Goal: Information Seeking & Learning: Learn about a topic

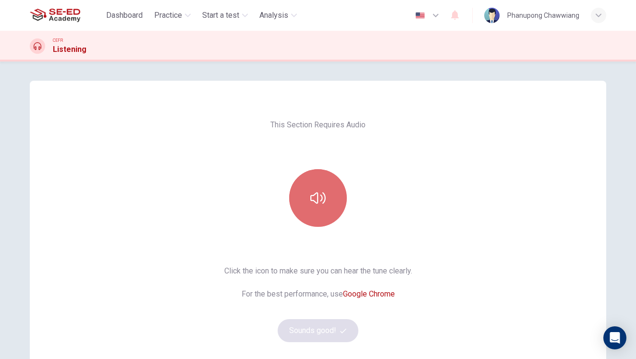
click at [322, 200] on icon "button" at bounding box center [318, 197] width 15 height 15
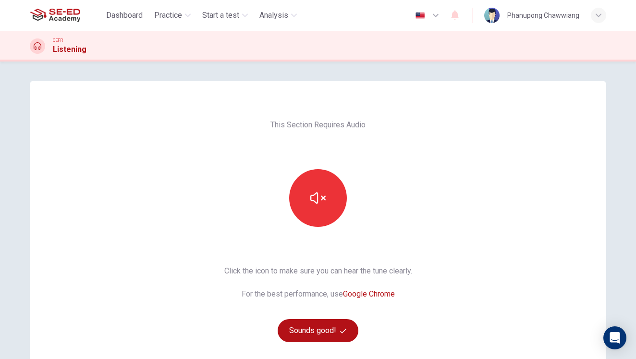
click at [578, 210] on div "This Section Requires Audio Click the icon to make sure you can hear the tune c…" at bounding box center [318, 248] width 577 height 334
click at [319, 325] on button "Sounds good!" at bounding box center [318, 330] width 81 height 23
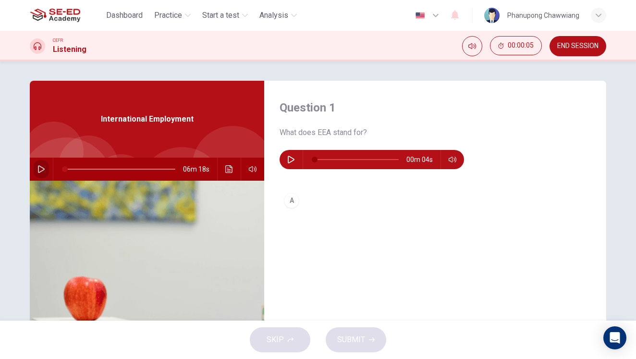
click at [38, 170] on icon "button" at bounding box center [41, 169] width 7 height 8
type input "0"
click at [287, 160] on icon "button" at bounding box center [291, 160] width 8 height 8
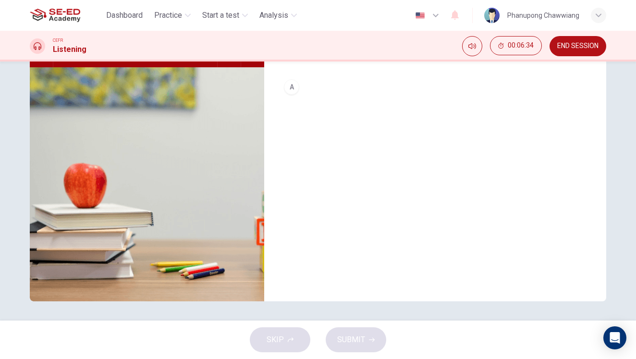
scroll to position [29, 0]
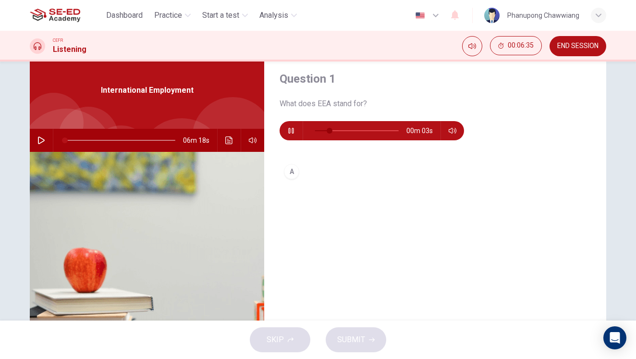
click at [287, 173] on div "A" at bounding box center [291, 171] width 15 height 15
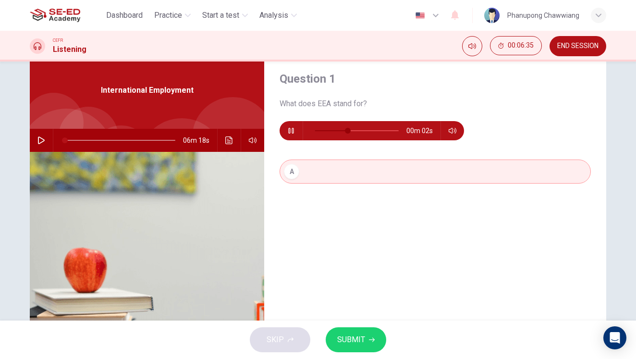
click at [350, 234] on div "Question 1 What does EEA stand for? 00m 02s A" at bounding box center [435, 219] width 342 height 334
click at [328, 206] on div "Question 1 What does EEA stand for? 00m 01s A" at bounding box center [435, 219] width 342 height 334
drag, startPoint x: 322, startPoint y: 194, endPoint x: 323, endPoint y: 224, distance: 30.3
click at [322, 196] on div "A" at bounding box center [435, 181] width 311 height 43
click at [324, 228] on div "Question 1 What does EEA stand for? 00m 01s A" at bounding box center [435, 219] width 342 height 334
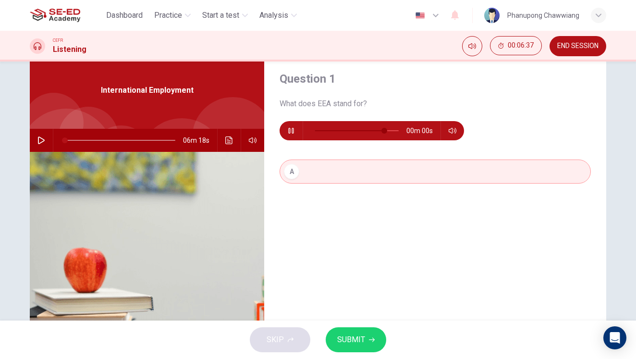
click at [334, 268] on div "Question 1 What does EEA stand for? 00m 00s A" at bounding box center [435, 219] width 342 height 334
click at [336, 297] on div "Question 1 What does EEA stand for? 00m 00s A" at bounding box center [435, 219] width 342 height 334
type input "0"
click at [298, 344] on div "SKIP SUBMIT" at bounding box center [318, 340] width 636 height 38
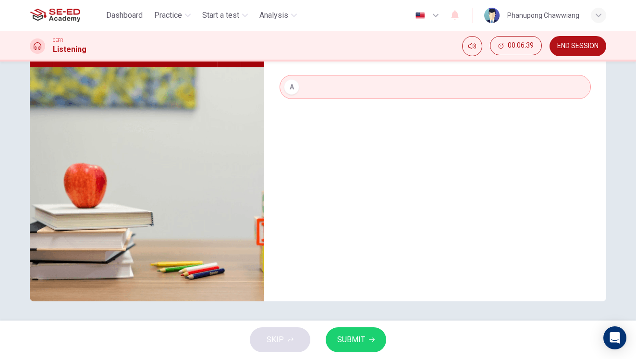
scroll to position [0, 0]
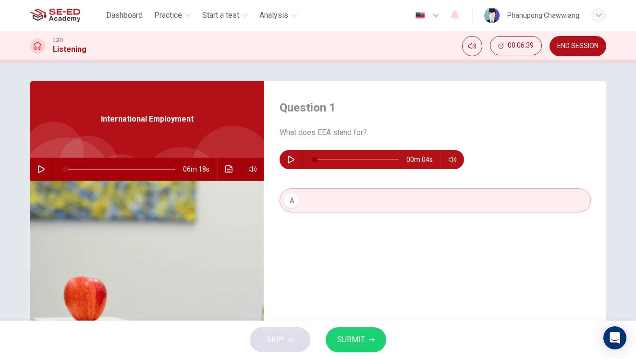
click at [354, 331] on button "SUBMIT" at bounding box center [356, 339] width 61 height 25
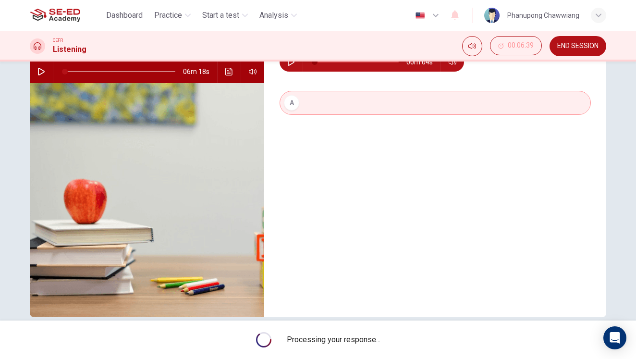
scroll to position [96, 0]
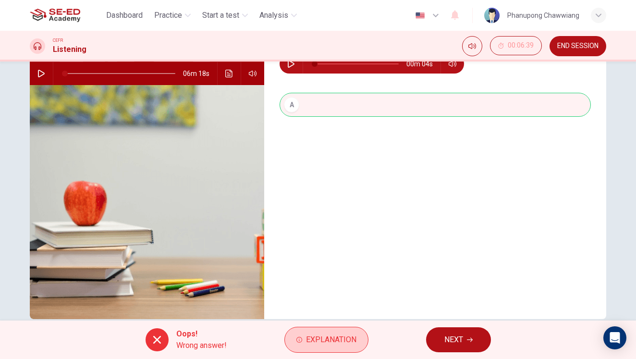
click at [329, 348] on button "Explanation" at bounding box center [327, 340] width 84 height 26
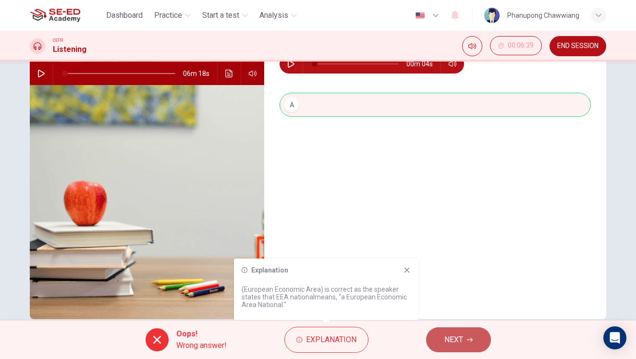
click at [474, 340] on button "NEXT" at bounding box center [458, 339] width 65 height 25
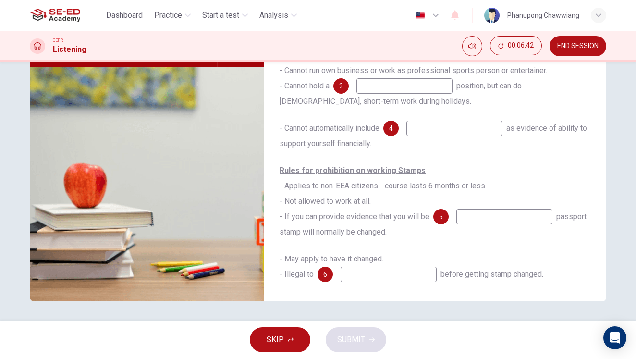
scroll to position [12, 0]
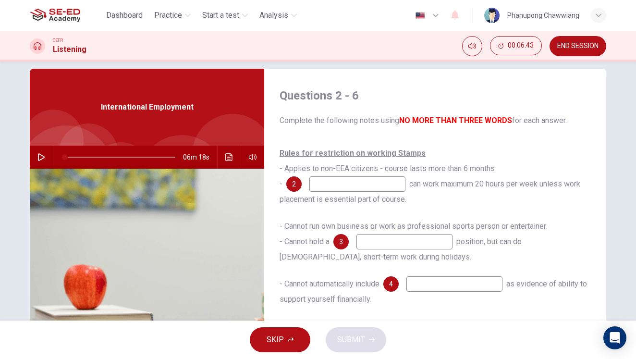
click at [361, 188] on input at bounding box center [358, 183] width 96 height 15
click at [362, 187] on input at bounding box center [358, 183] width 96 height 15
click at [405, 242] on input at bounding box center [405, 241] width 96 height 15
click at [375, 239] on input at bounding box center [405, 241] width 96 height 15
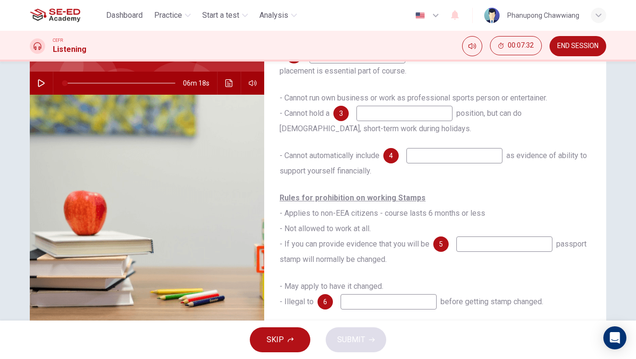
scroll to position [113, 0]
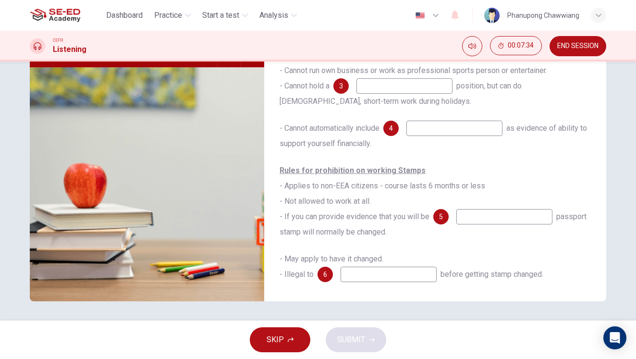
click at [373, 272] on input at bounding box center [389, 274] width 96 height 15
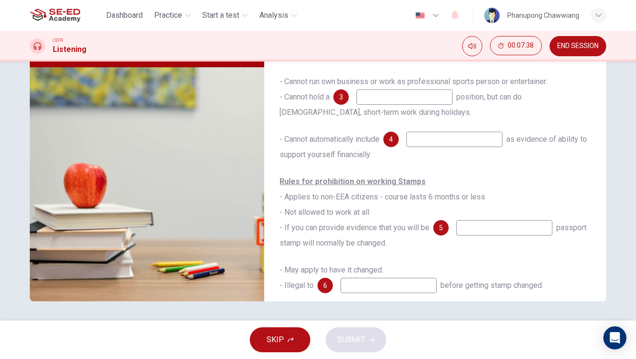
click at [478, 231] on input at bounding box center [505, 227] width 96 height 15
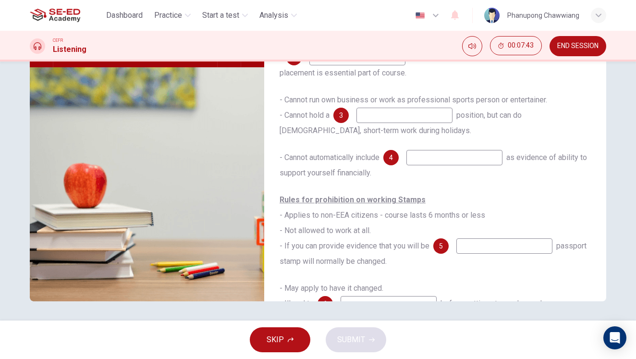
scroll to position [55, 0]
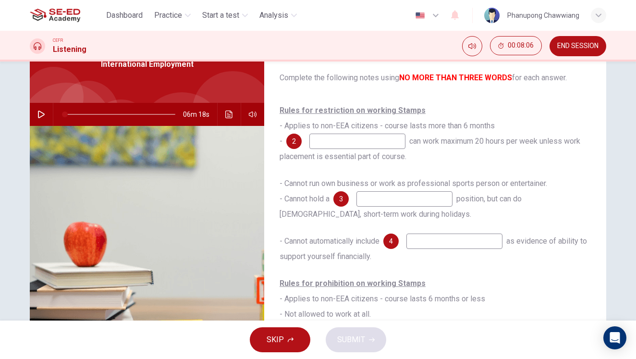
click at [367, 149] on div "Rules for restriction on working Stamps - Applies to non-EEA citizens - course …" at bounding box center [435, 134] width 311 height 62
click at [369, 143] on input at bounding box center [358, 141] width 96 height 15
type input "eea citizens"
type input "passport"
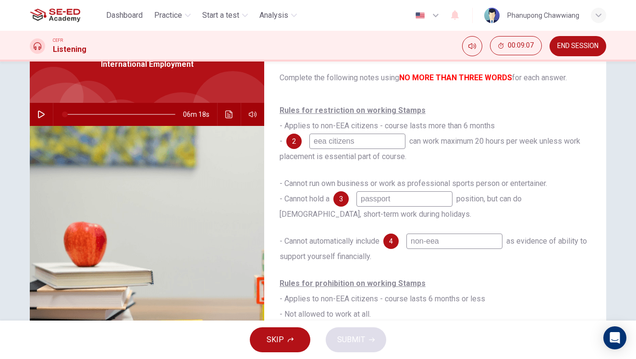
type input "non-eea"
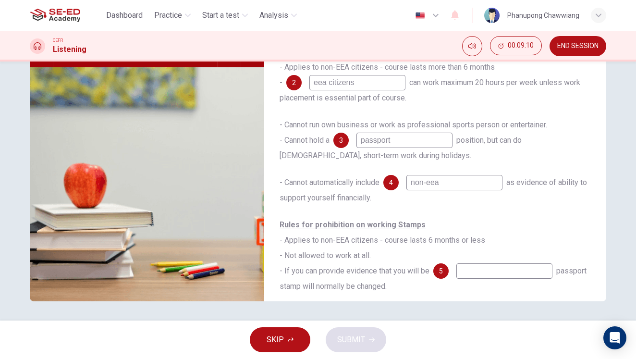
scroll to position [54, 0]
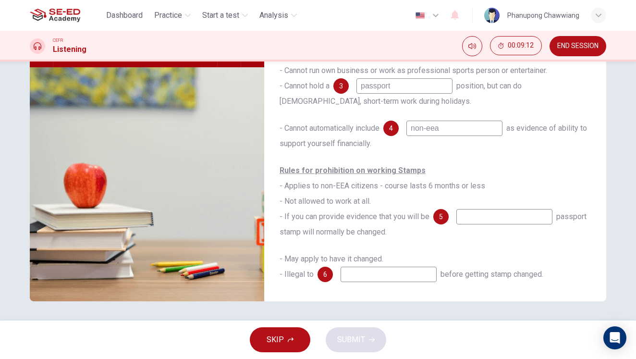
click at [480, 214] on input at bounding box center [505, 216] width 96 height 15
type input "แ"
type input "changed"
type input "international office"
click at [370, 344] on button "SUBMIT" at bounding box center [356, 339] width 61 height 25
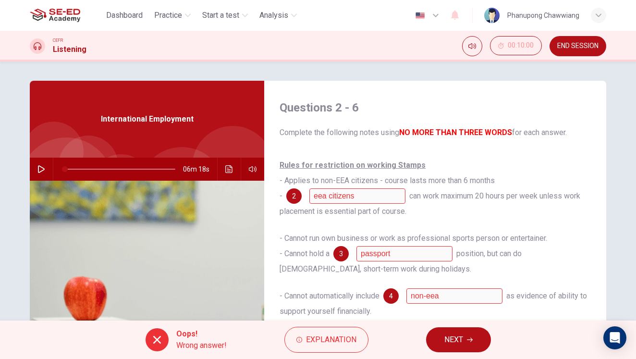
scroll to position [113, 0]
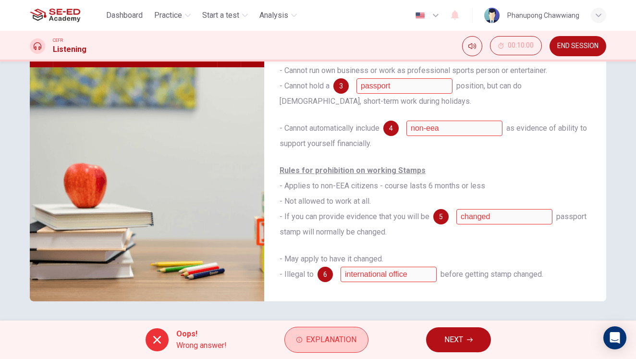
click at [338, 344] on span "Explanation" at bounding box center [331, 339] width 50 height 13
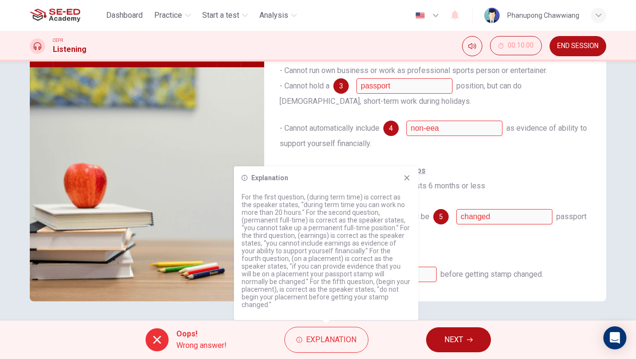
scroll to position [0, 0]
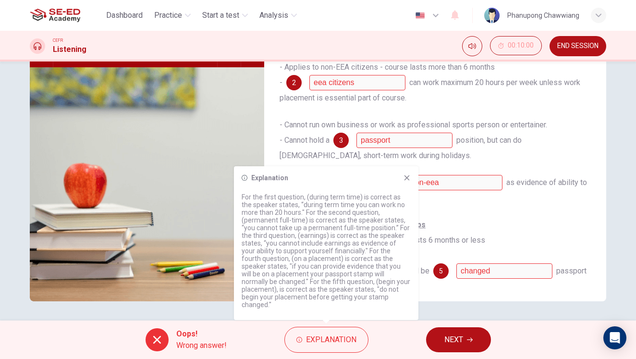
drag, startPoint x: 248, startPoint y: 266, endPoint x: 349, endPoint y: 286, distance: 102.9
click at [348, 285] on p "For the first question, (during term time) is correct as the speaker states, “d…" at bounding box center [326, 250] width 169 height 115
drag, startPoint x: 327, startPoint y: 289, endPoint x: 296, endPoint y: 291, distance: 31.8
click at [316, 288] on p "For the first question, (during term time) is correct as the speaker states, “d…" at bounding box center [326, 250] width 169 height 115
click at [519, 225] on div "Rules for prohibition on working Stamps - Applies to non-EEA citizens - course …" at bounding box center [435, 255] width 311 height 77
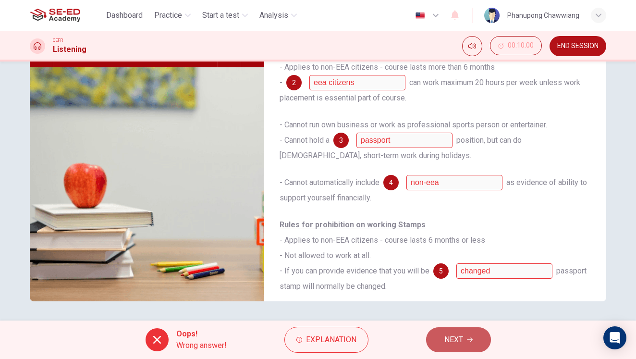
click at [439, 343] on button "NEXT" at bounding box center [458, 339] width 65 height 25
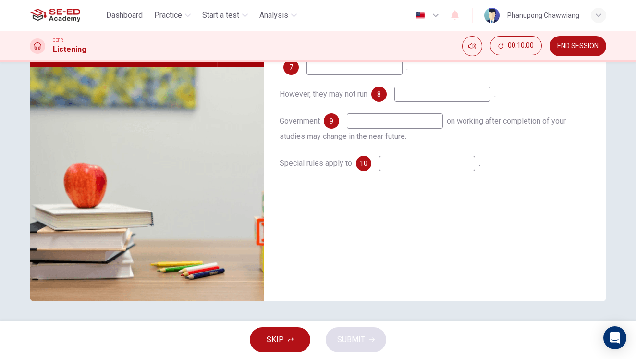
scroll to position [15, 0]
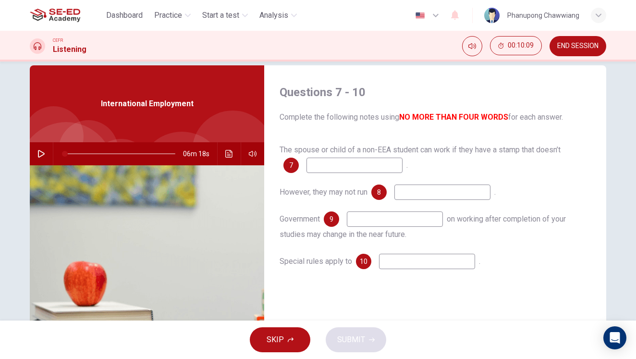
click at [292, 343] on button "SKIP" at bounding box center [280, 339] width 61 height 25
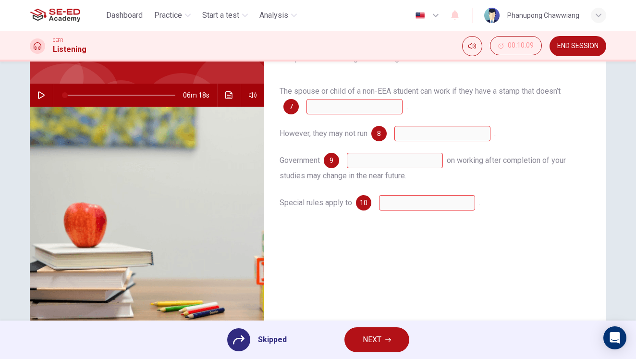
scroll to position [113, 0]
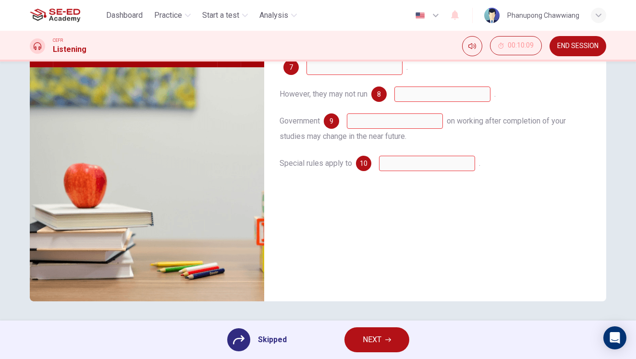
click at [372, 336] on span "NEXT" at bounding box center [372, 339] width 19 height 13
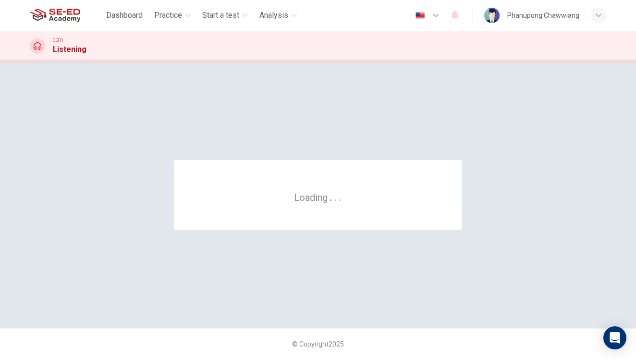
scroll to position [0, 0]
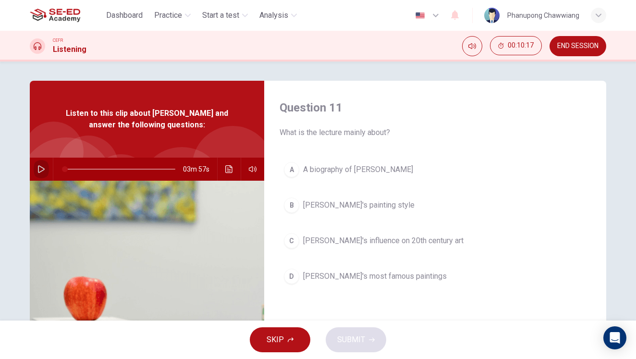
click at [35, 165] on button "button" at bounding box center [41, 169] width 15 height 23
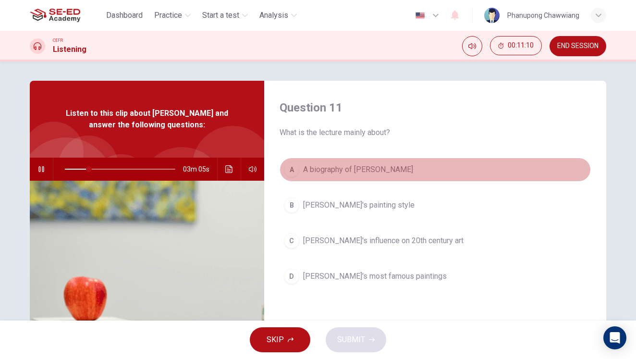
click at [338, 173] on span "A biography of [PERSON_NAME]" at bounding box center [358, 170] width 110 height 12
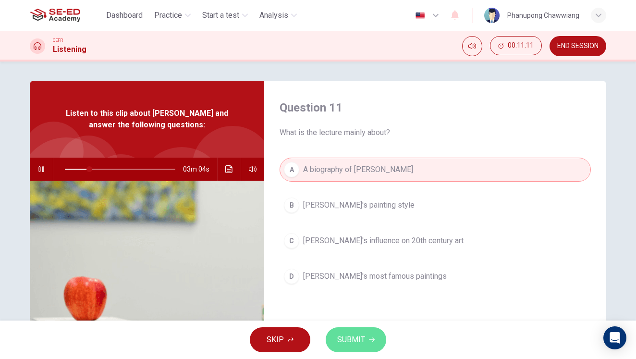
click at [353, 342] on span "SUBMIT" at bounding box center [351, 339] width 28 height 13
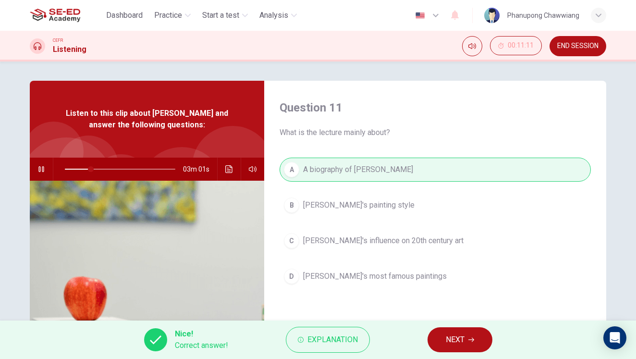
click at [466, 343] on button "NEXT" at bounding box center [460, 339] width 65 height 25
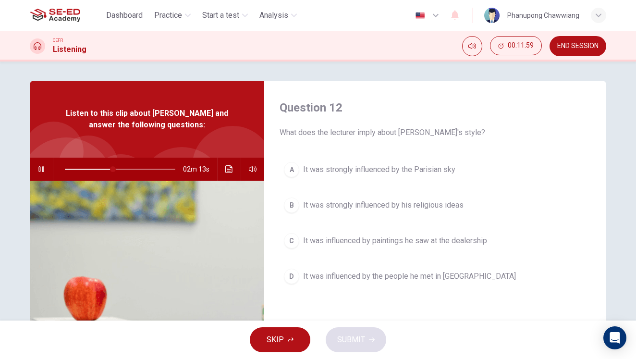
click at [335, 210] on span "It was strongly influenced by his religious ideas" at bounding box center [383, 205] width 161 height 12
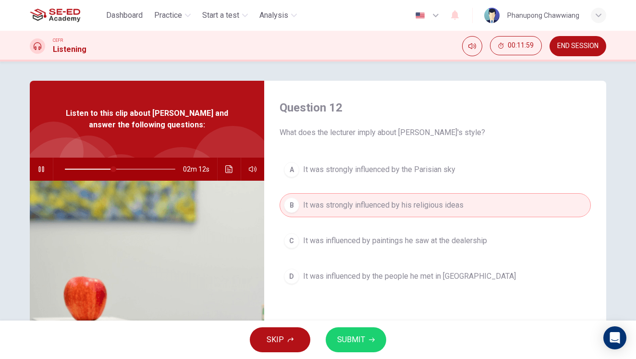
click at [381, 347] on button "SUBMIT" at bounding box center [356, 339] width 61 height 25
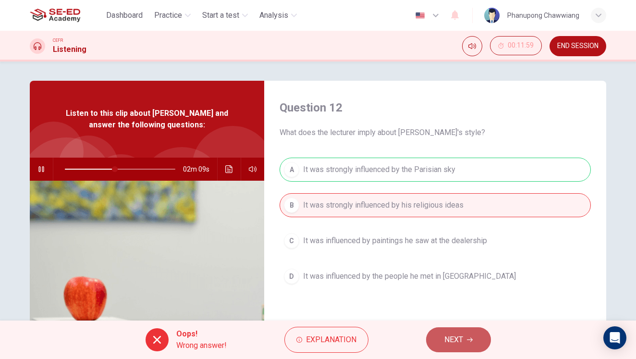
click at [455, 339] on span "NEXT" at bounding box center [454, 339] width 19 height 13
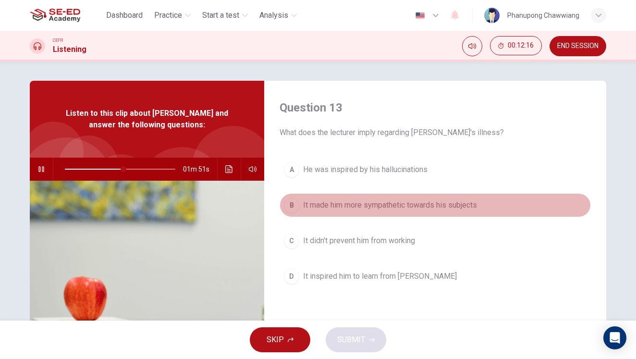
click at [356, 214] on button "B It made him more sympathetic towards his subjects" at bounding box center [435, 205] width 311 height 24
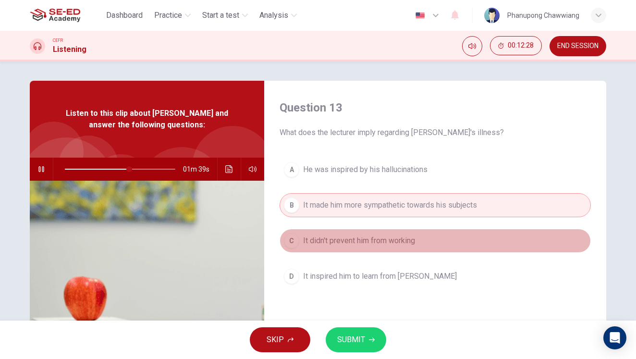
click at [363, 239] on span "It didn't prevent him from working" at bounding box center [359, 241] width 112 height 12
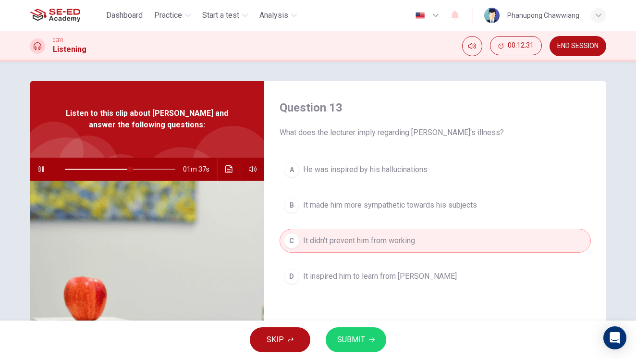
drag, startPoint x: 357, startPoint y: 354, endPoint x: 389, endPoint y: 341, distance: 34.9
click at [357, 354] on div "SKIP SUBMIT" at bounding box center [318, 340] width 636 height 38
click at [370, 340] on icon "button" at bounding box center [372, 340] width 6 height 6
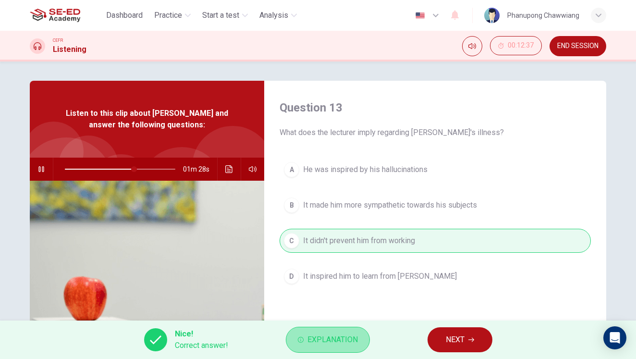
click at [336, 337] on span "Explanation" at bounding box center [333, 339] width 50 height 13
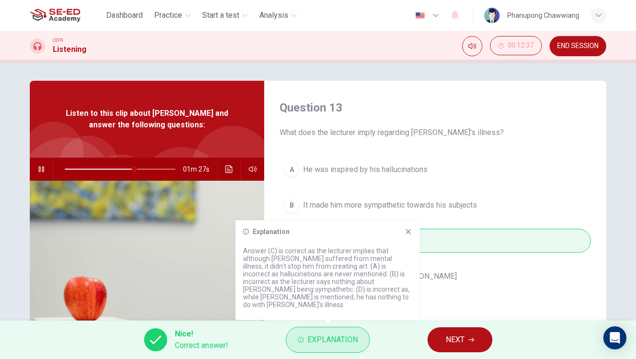
click at [337, 337] on span "Explanation" at bounding box center [333, 339] width 50 height 13
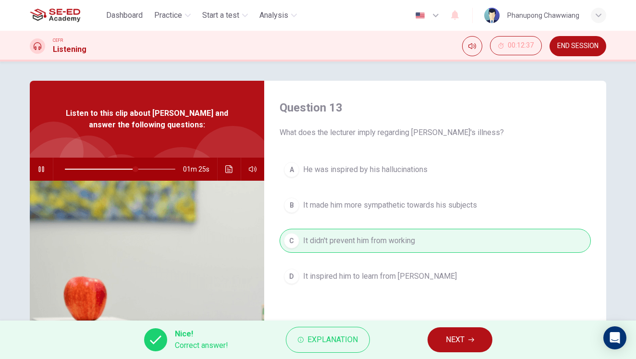
click at [455, 339] on span "NEXT" at bounding box center [455, 339] width 19 height 13
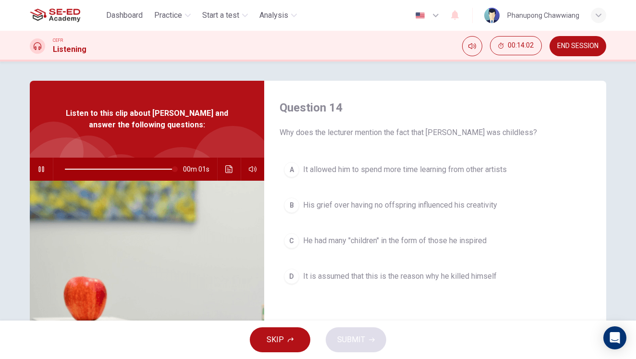
type input "0"
drag, startPoint x: 338, startPoint y: 165, endPoint x: 468, endPoint y: 198, distance: 133.8
click at [468, 198] on div "A It allowed him to spend more time learning from other artists B His grief ove…" at bounding box center [435, 233] width 311 height 150
click at [381, 168] on span "It allowed him to spend more time learning from other artists" at bounding box center [405, 170] width 204 height 12
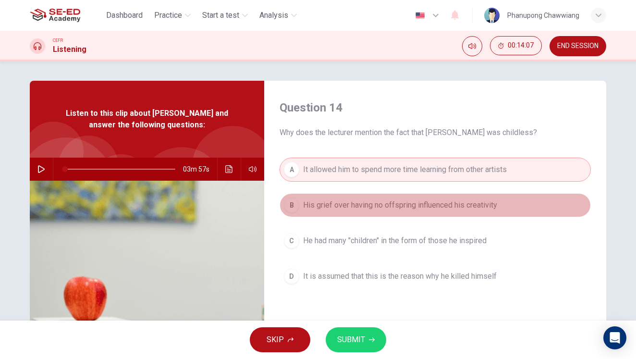
drag, startPoint x: 435, startPoint y: 208, endPoint x: 451, endPoint y: 208, distance: 16.4
click at [435, 207] on span "His grief over having no offspring influenced his creativity" at bounding box center [400, 205] width 194 height 12
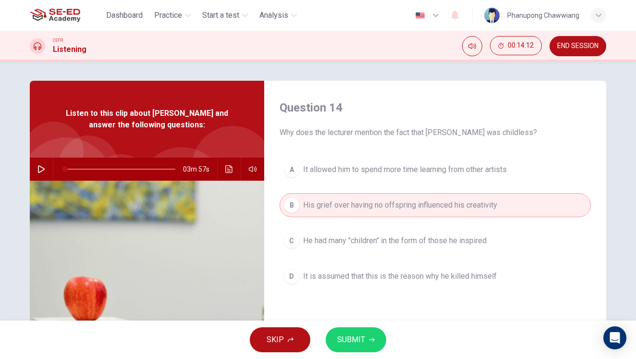
click at [369, 232] on button "C He had many "children" in the form of those he inspired" at bounding box center [435, 241] width 311 height 24
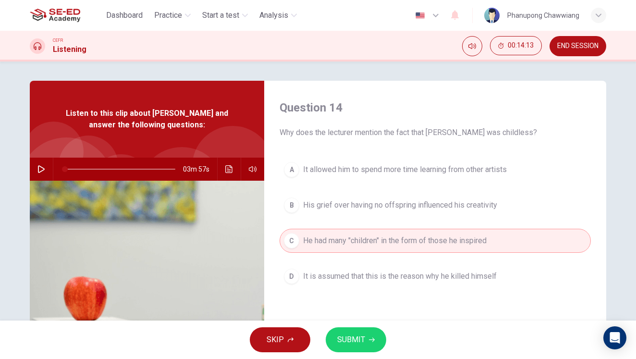
click at [367, 340] on button "SUBMIT" at bounding box center [356, 339] width 61 height 25
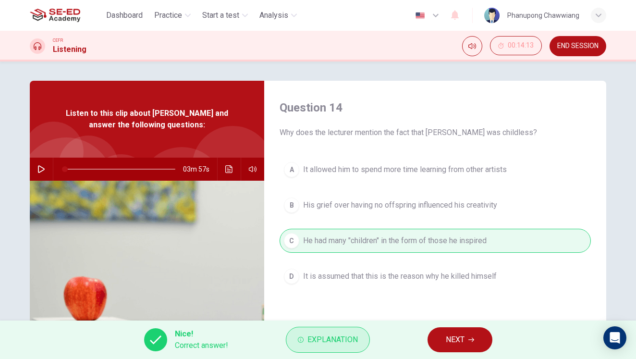
click at [333, 333] on span "Explanation" at bounding box center [333, 339] width 50 height 13
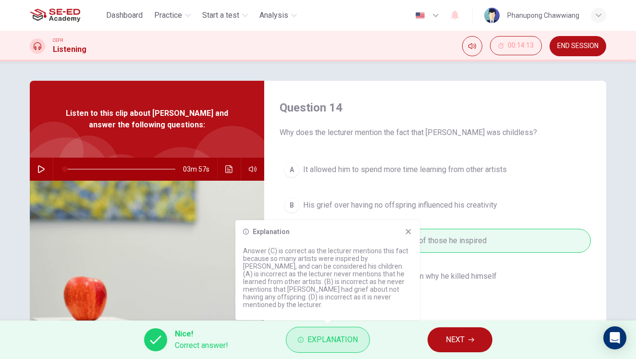
click at [334, 333] on button "Explanation" at bounding box center [328, 340] width 84 height 26
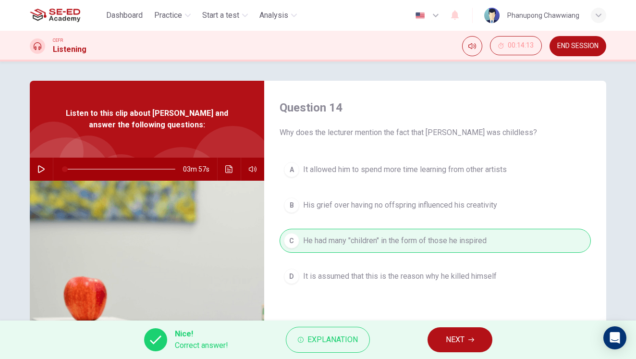
click at [452, 343] on span "NEXT" at bounding box center [455, 339] width 19 height 13
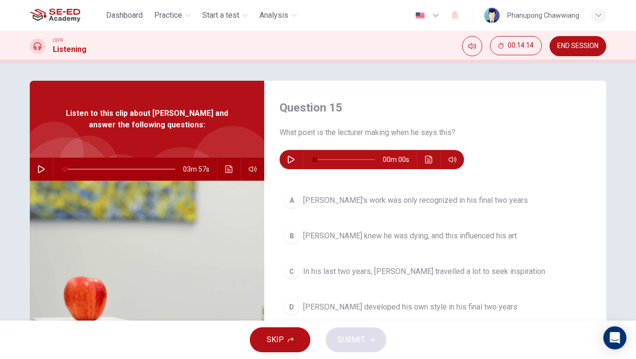
click at [292, 163] on icon "button" at bounding box center [291, 160] width 8 height 8
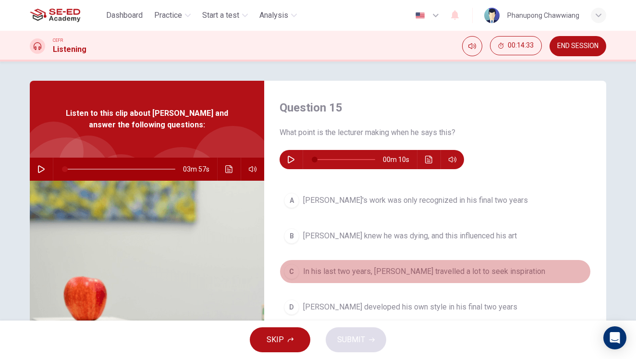
click at [389, 273] on span "In his last two years, [PERSON_NAME] travelled a lot to seek inspiration" at bounding box center [424, 272] width 242 height 12
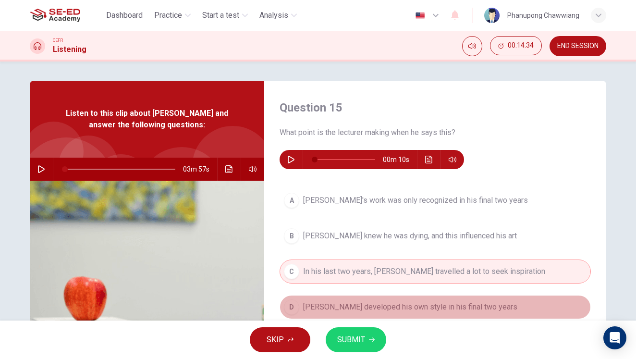
click at [366, 311] on span "[PERSON_NAME] developed his own style in his final two years" at bounding box center [410, 307] width 214 height 12
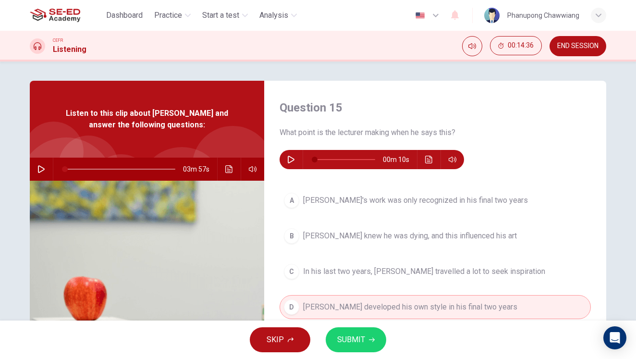
click at [288, 162] on icon "button" at bounding box center [291, 160] width 8 height 8
type input "0"
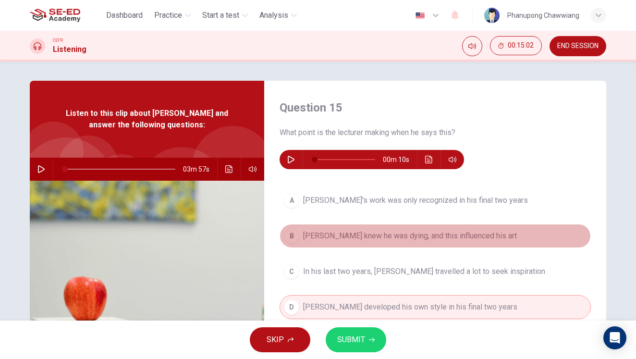
click at [360, 243] on button "[PERSON_NAME] knew he was dying, and this influenced his art" at bounding box center [435, 236] width 311 height 24
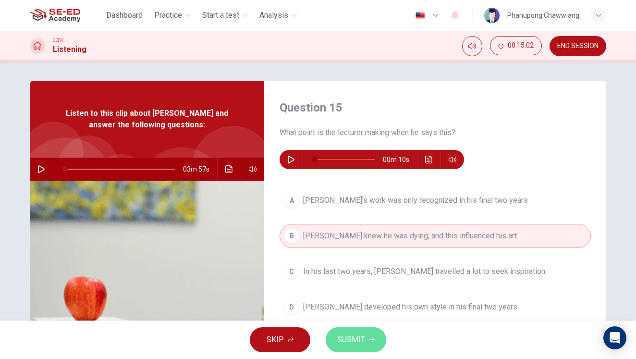
click at [370, 339] on icon "button" at bounding box center [372, 340] width 6 height 6
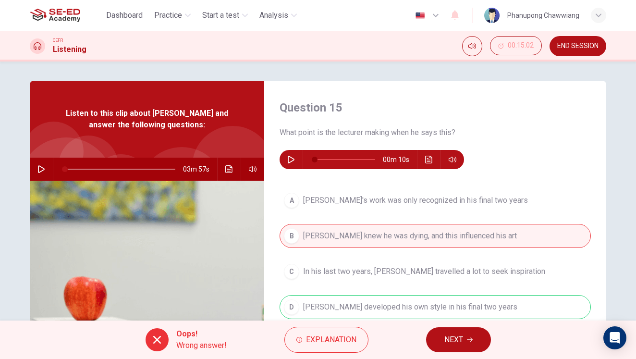
click at [455, 343] on span "NEXT" at bounding box center [454, 339] width 19 height 13
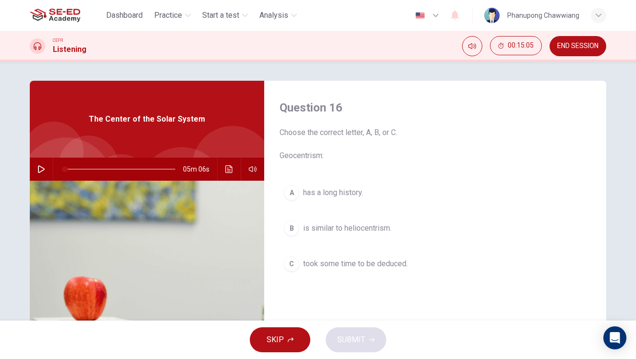
click at [280, 343] on span "SKIP" at bounding box center [275, 339] width 17 height 13
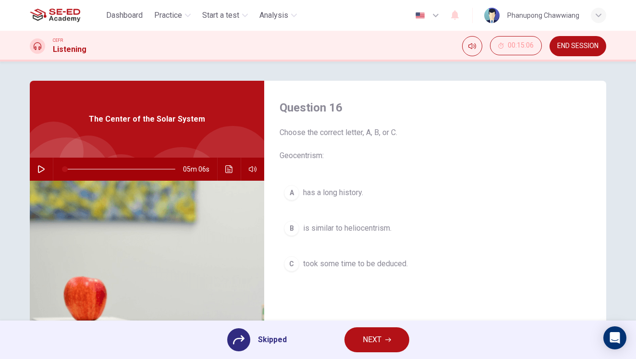
click at [239, 352] on div "Skipped NEXT" at bounding box center [318, 340] width 636 height 38
click at [241, 340] on icon at bounding box center [239, 340] width 12 height 12
click at [573, 49] on span "END SESSION" at bounding box center [578, 46] width 41 height 8
